Goal: Task Accomplishment & Management: Manage account settings

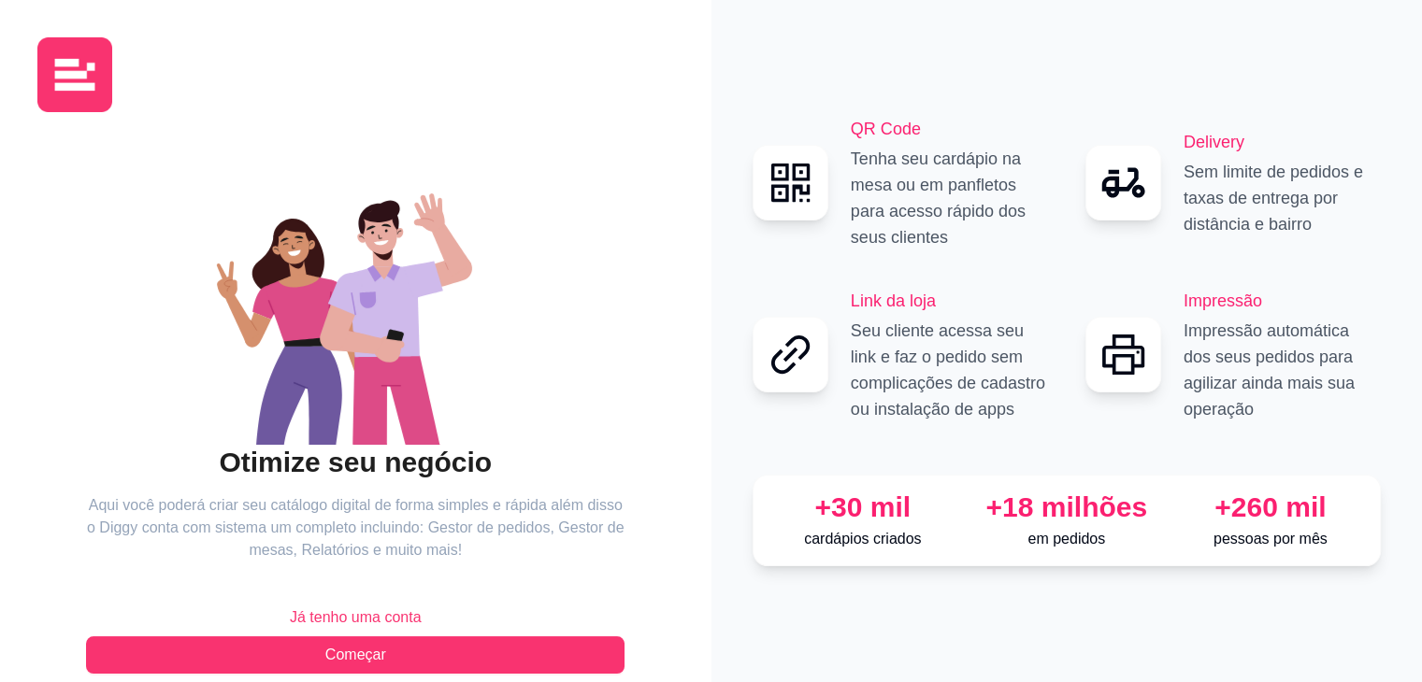
click at [420, 618] on button "Já tenho uma conta" at bounding box center [355, 617] width 538 height 37
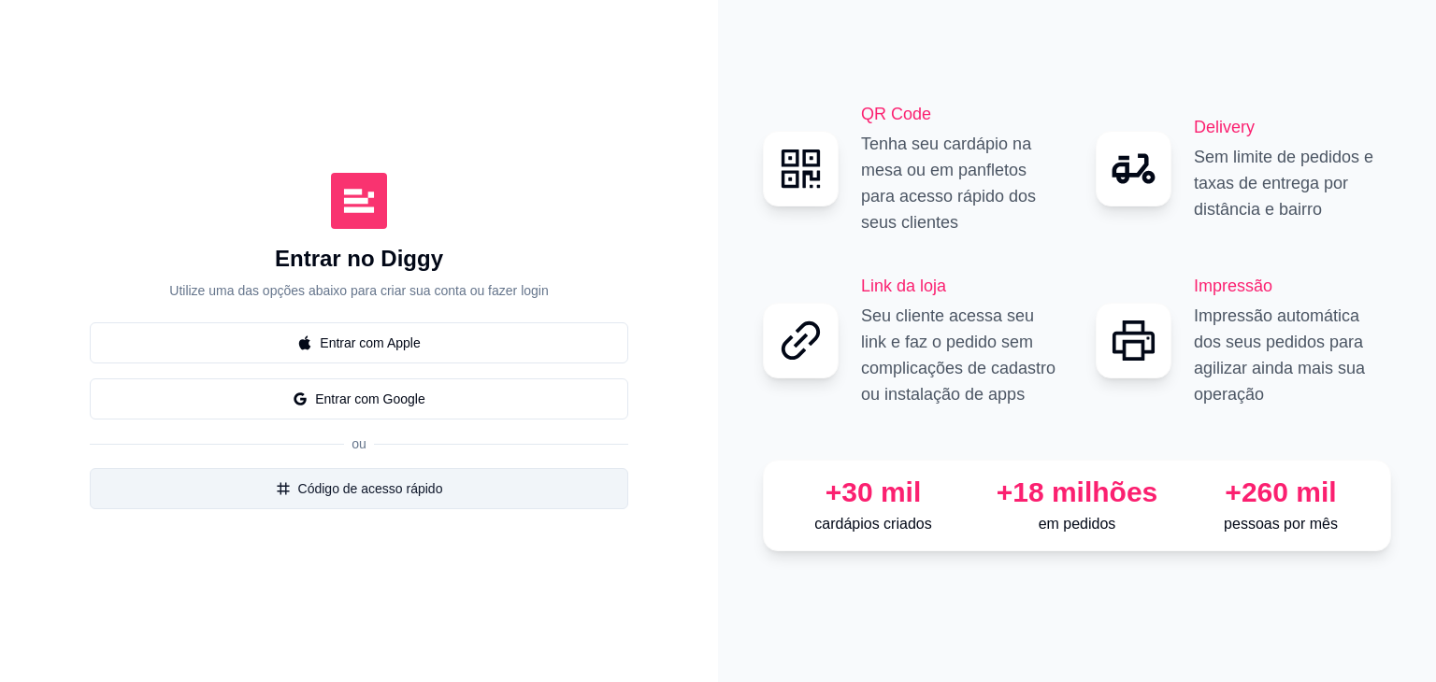
click at [409, 482] on button "Código de acesso rápido" at bounding box center [359, 488] width 538 height 41
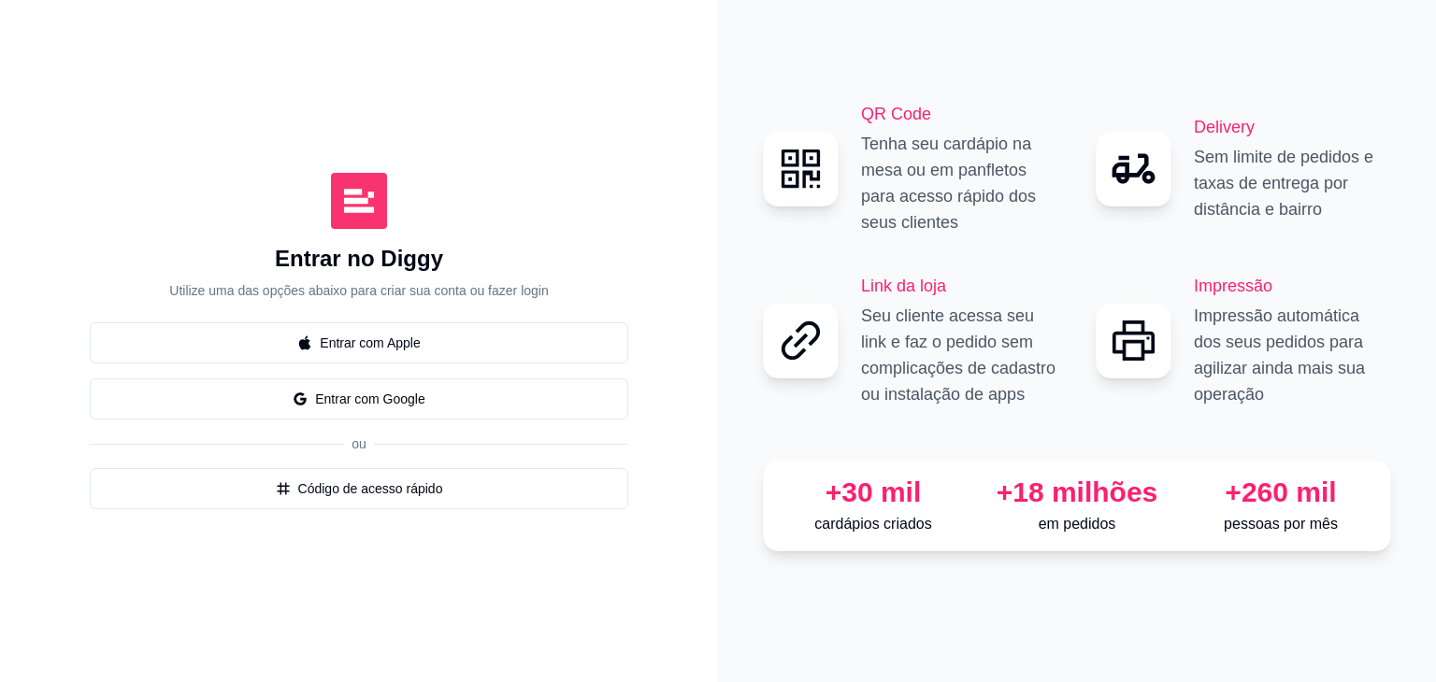
click at [900, 250] on button "Close" at bounding box center [909, 244] width 30 height 30
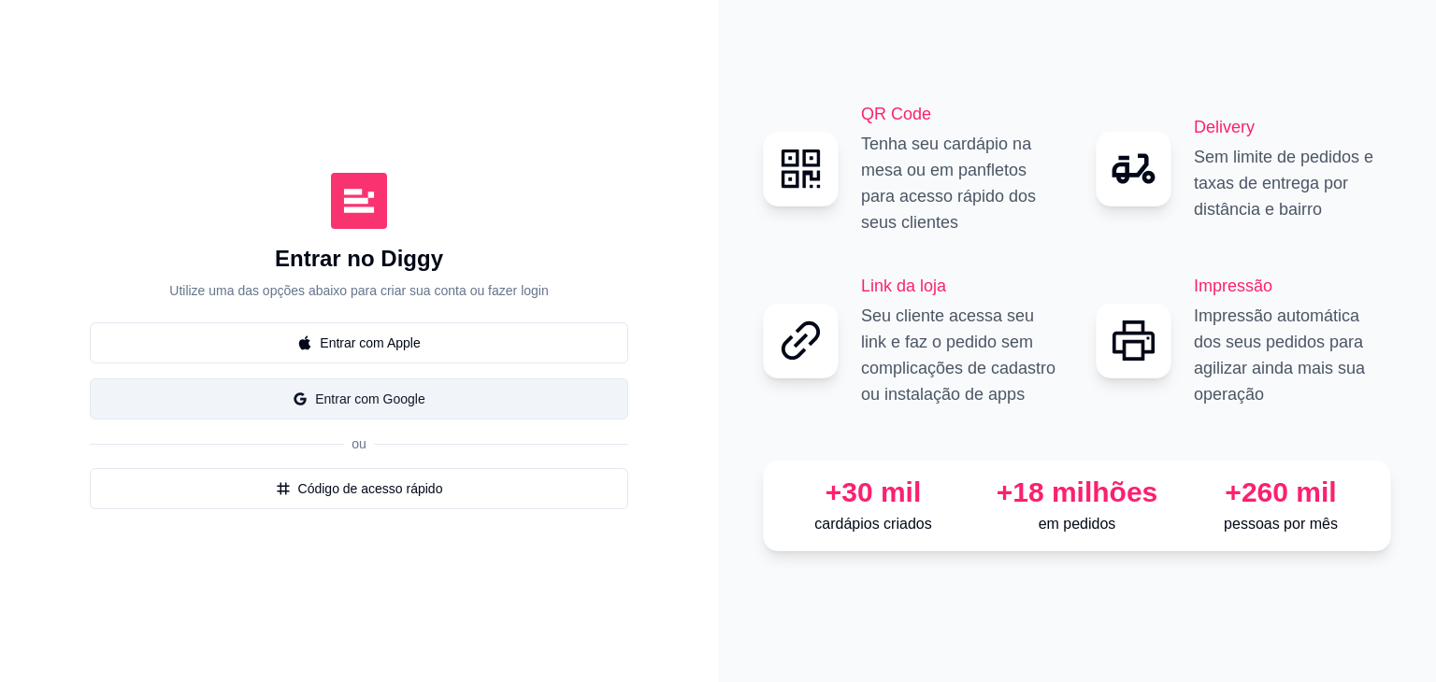
click at [492, 394] on button "Entrar com Google" at bounding box center [359, 399] width 538 height 41
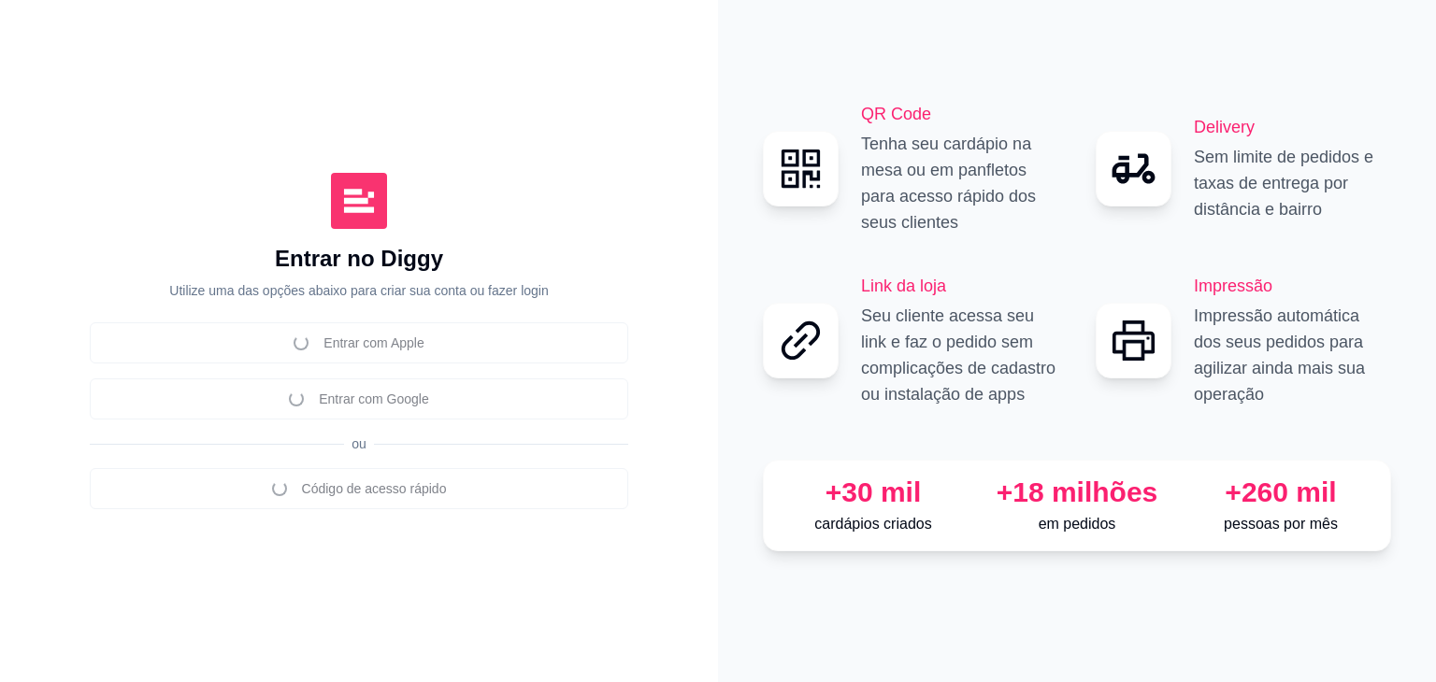
click at [371, 351] on div "Entrar com Apple Entrar com Google ou Código de acesso rápido" at bounding box center [359, 416] width 538 height 187
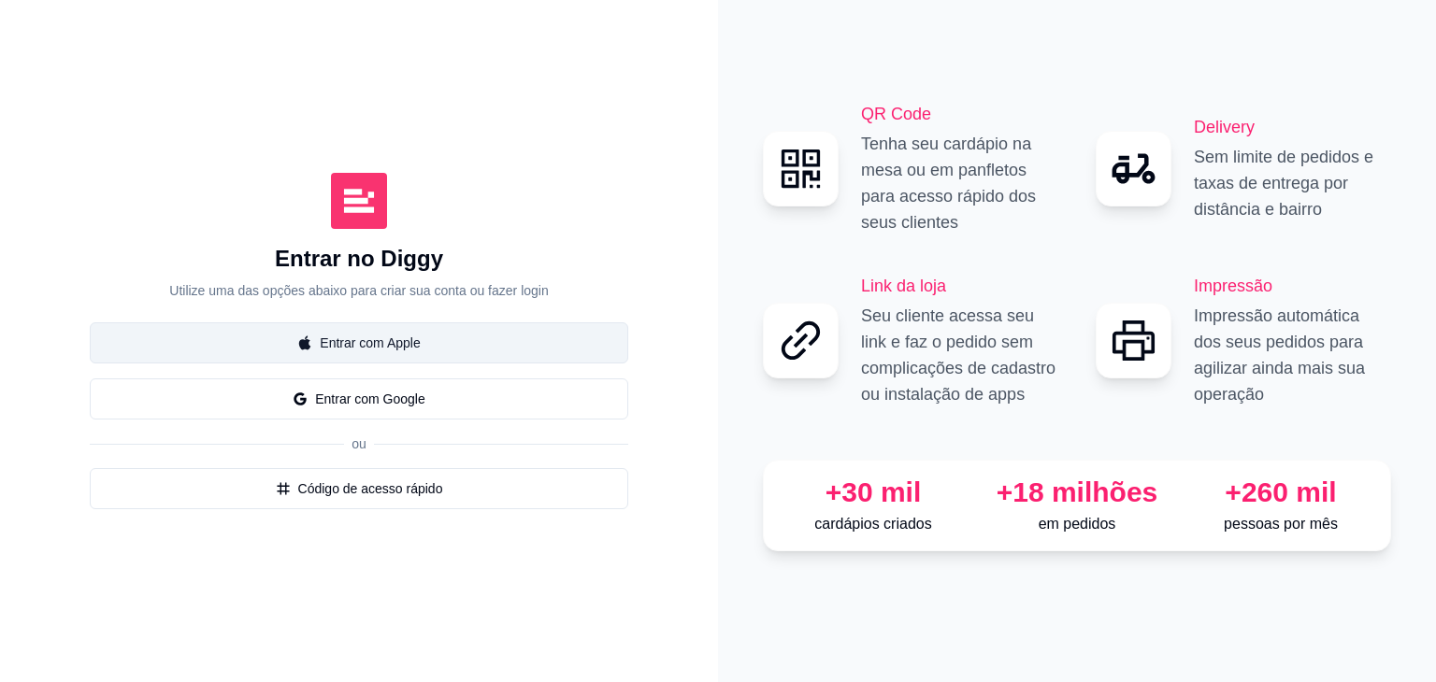
click at [352, 339] on button "Entrar com Apple" at bounding box center [359, 343] width 538 height 41
